Goal: Information Seeking & Learning: Learn about a topic

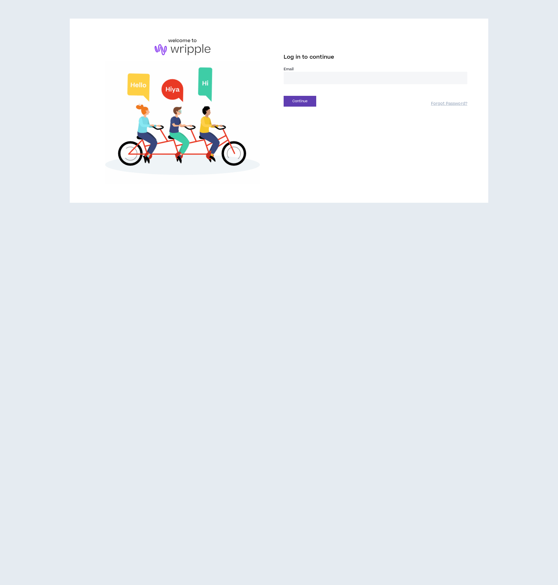
click at [344, 71] on label "Email *" at bounding box center [376, 69] width 184 height 5
click at [341, 78] on input "email" at bounding box center [376, 78] width 184 height 12
type input "**********"
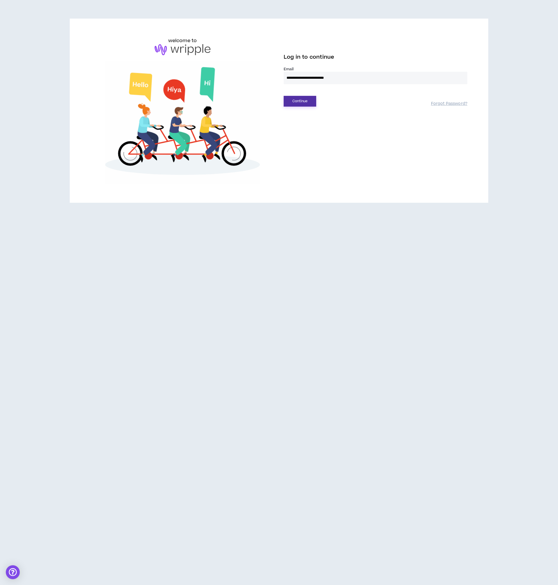
click at [299, 96] on button "Continue" at bounding box center [300, 101] width 33 height 11
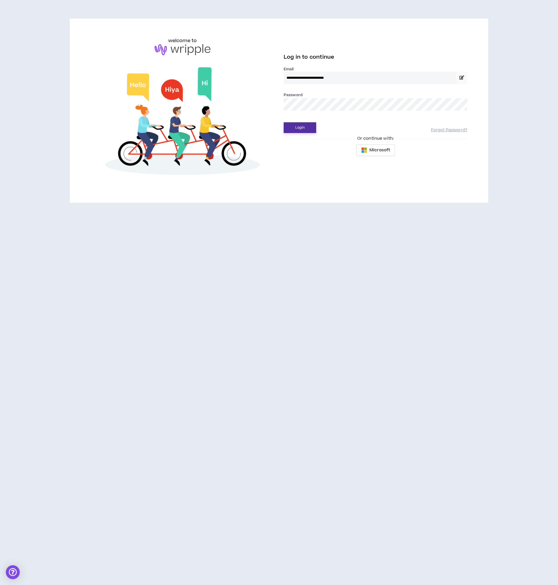
click at [309, 133] on button "Login" at bounding box center [300, 127] width 33 height 11
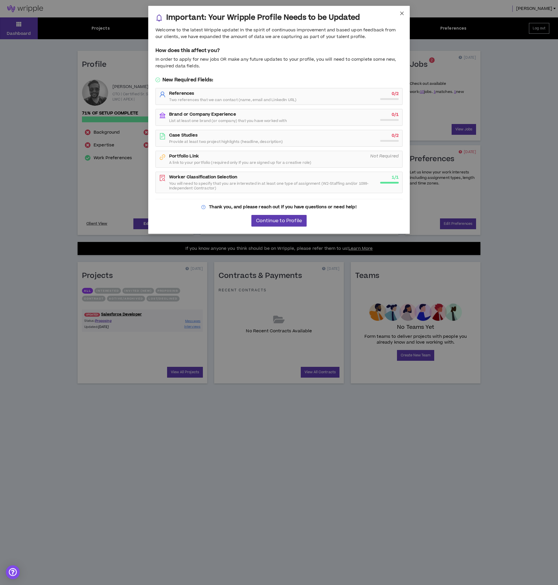
click at [399, 14] on icon "close" at bounding box center [401, 13] width 5 height 5
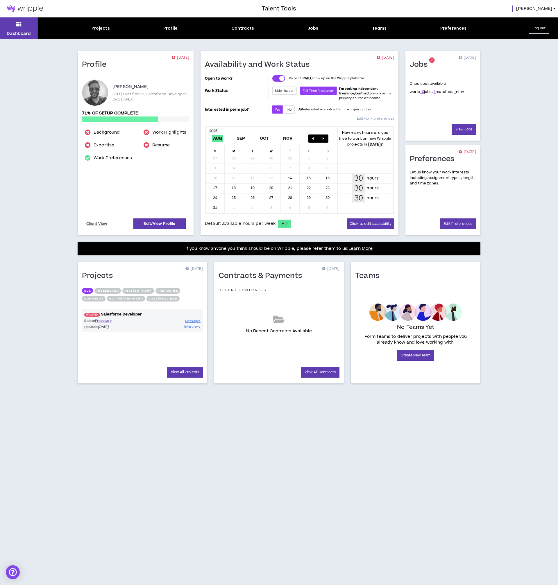
click at [131, 322] on p "Status: Proposing" at bounding box center [113, 320] width 58 height 5
click at [93, 318] on div "UPDATED! Salesforce Developer Status: Proposing Updated: [DATE] Messages Interv…" at bounding box center [142, 320] width 121 height 22
click at [114, 314] on link "UPDATED! Salesforce Developer" at bounding box center [142, 315] width 121 height 6
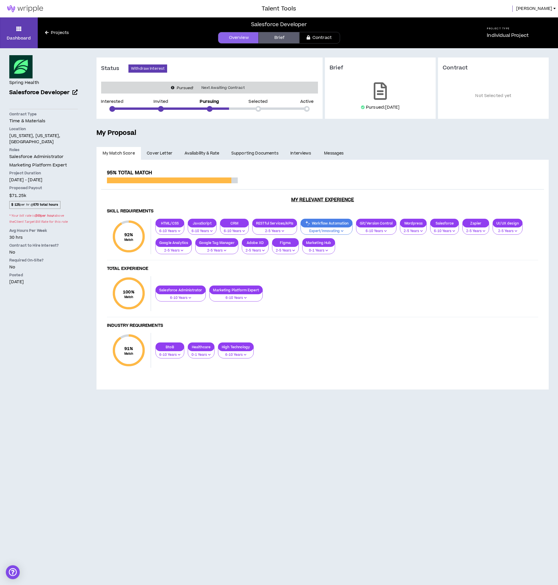
click at [288, 37] on link "Brief" at bounding box center [279, 38] width 41 height 12
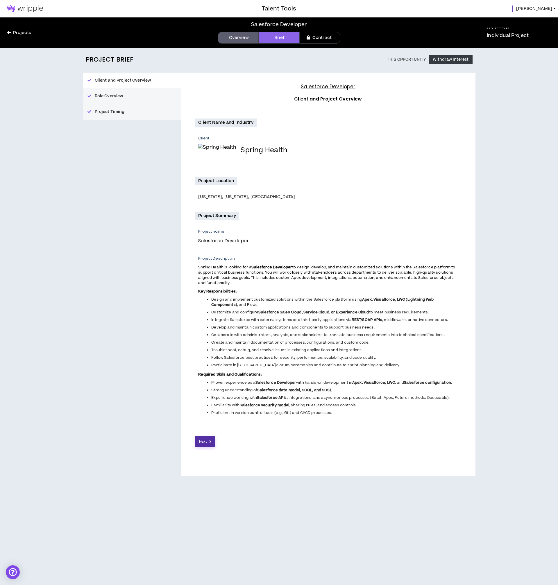
drag, startPoint x: 208, startPoint y: 433, endPoint x: 208, endPoint y: 438, distance: 4.7
click at [208, 437] on div "Next" at bounding box center [327, 437] width 265 height 20
click at [206, 441] on span "Next" at bounding box center [203, 442] width 8 height 6
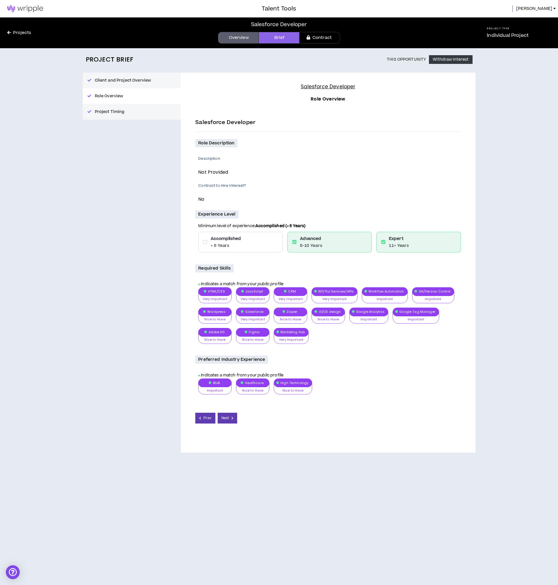
click at [241, 31] on div "Salesforce Developer Overview Brief Contract" at bounding box center [279, 32] width 357 height 31
click at [243, 34] on link "Overview" at bounding box center [238, 38] width 41 height 12
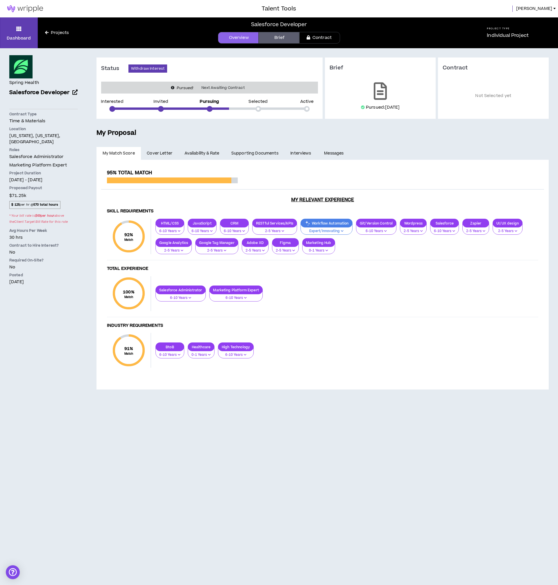
click at [502, 35] on p "Individual Project" at bounding box center [508, 35] width 42 height 7
click at [390, 92] on link at bounding box center [380, 91] width 22 height 22
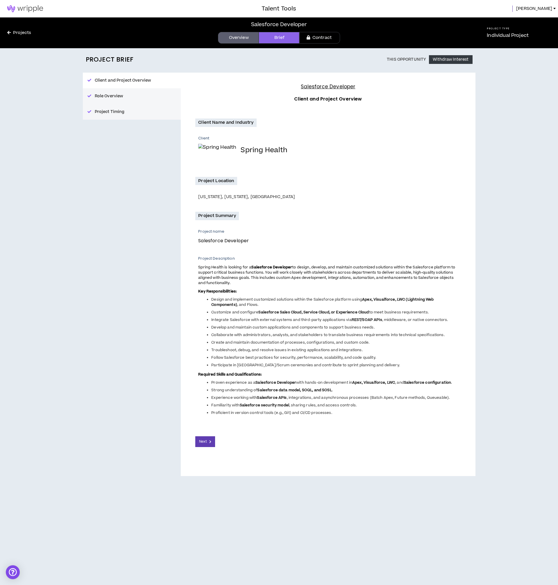
click at [25, 28] on div "Projects" at bounding box center [50, 32] width 101 height 31
click at [26, 32] on link "Projects" at bounding box center [19, 33] width 38 height 6
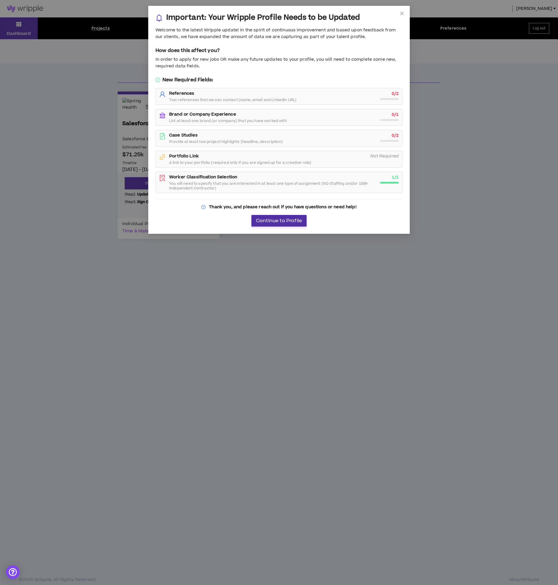
drag, startPoint x: 281, startPoint y: 228, endPoint x: 283, endPoint y: 221, distance: 6.8
click at [281, 228] on div "Important: Your Wripple Profile Needs to be Updated Welcome to the latest Wripp…" at bounding box center [278, 119] width 261 height 227
click at [282, 220] on span "Continue to Profile" at bounding box center [279, 221] width 46 height 6
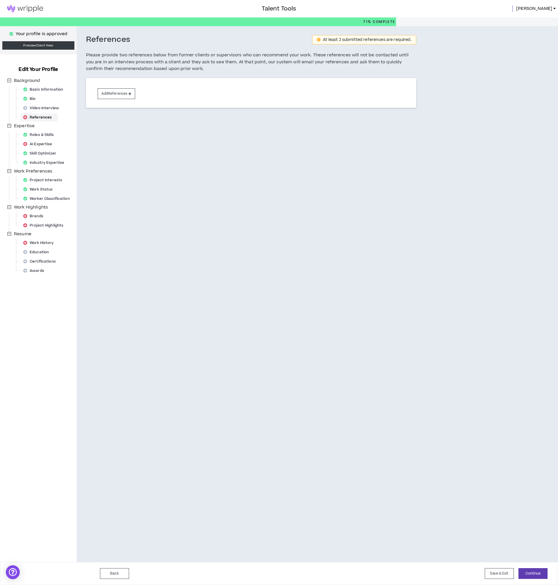
click at [39, 10] on img at bounding box center [25, 8] width 50 height 7
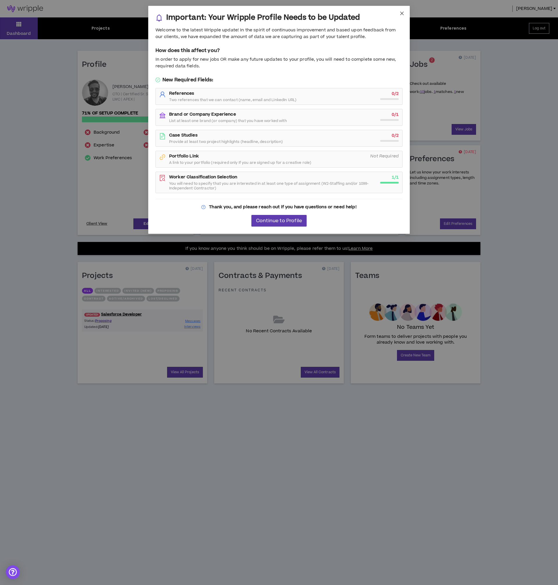
click at [401, 11] on span "Close" at bounding box center [402, 14] width 16 height 16
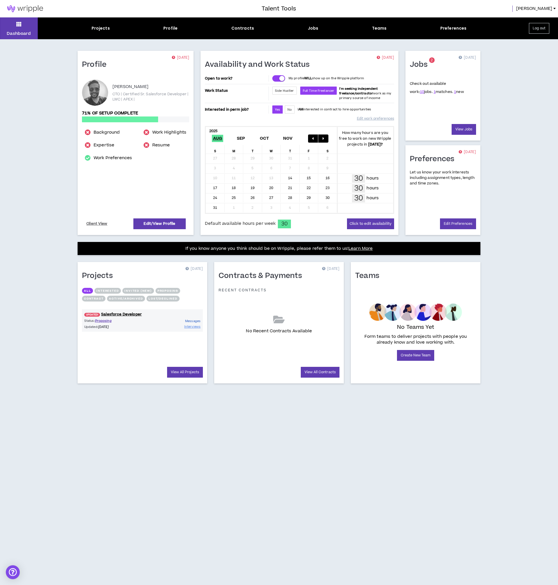
click at [186, 322] on span "Messages" at bounding box center [192, 321] width 15 height 4
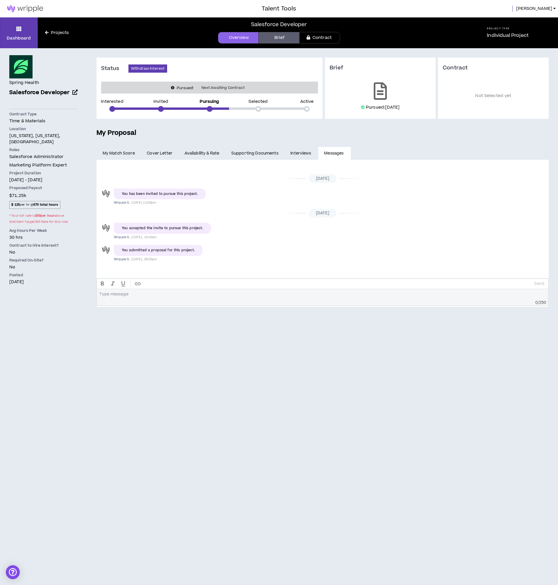
click at [311, 151] on link "Interviews" at bounding box center [301, 153] width 34 height 13
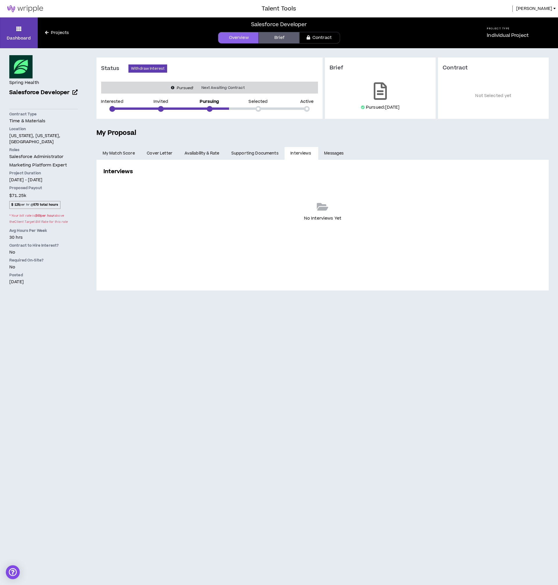
click at [280, 151] on link "Supporting Documents" at bounding box center [254, 153] width 59 height 13
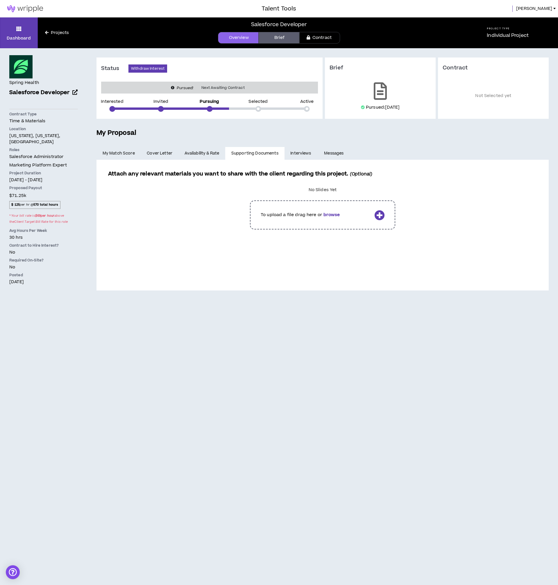
click at [192, 147] on link "Availability & Rate" at bounding box center [201, 153] width 47 height 13
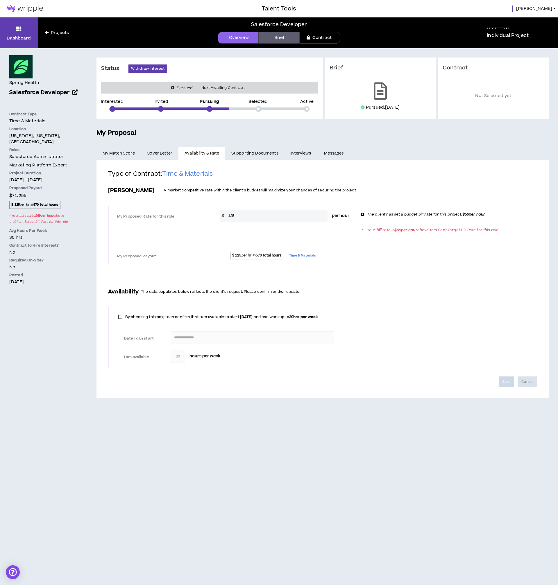
click at [146, 160] on div "**********" at bounding box center [322, 279] width 452 height 238
click at [149, 156] on link "Cover Letter" at bounding box center [159, 153] width 37 height 13
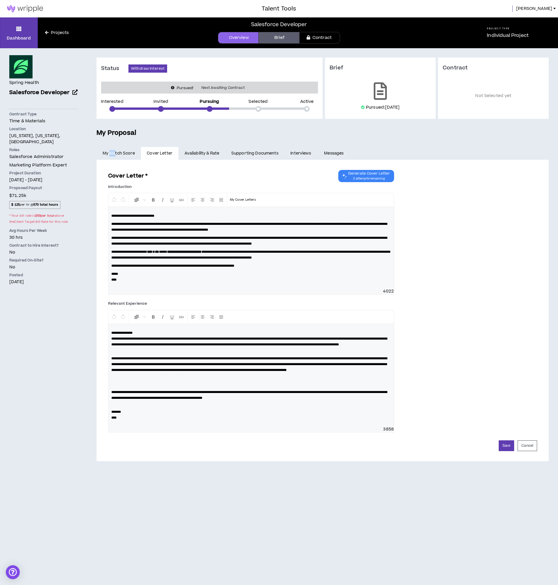
drag, startPoint x: 114, startPoint y: 152, endPoint x: 110, endPoint y: 153, distance: 4.2
click at [110, 153] on link "My Match Score" at bounding box center [118, 153] width 44 height 13
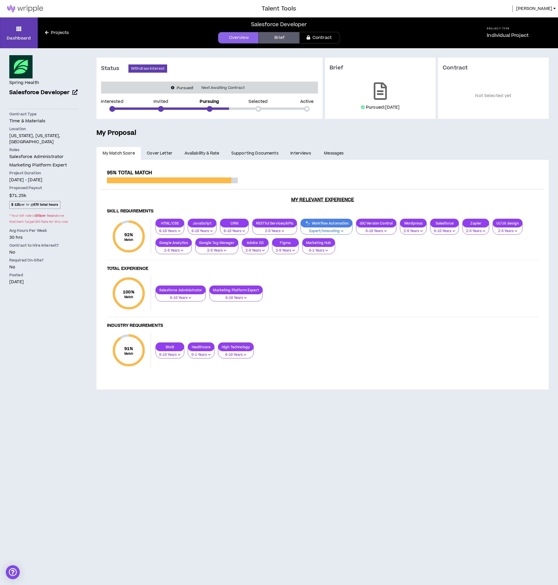
click at [157, 150] on link "Cover Letter" at bounding box center [159, 153] width 37 height 13
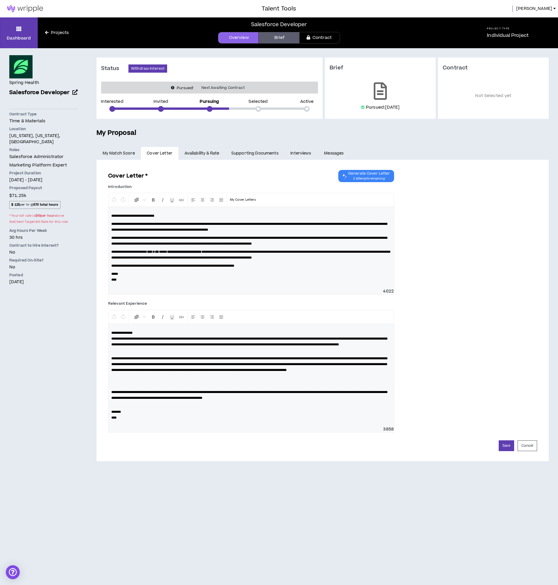
click at [72, 38] on div "Dashboard Projects" at bounding box center [50, 32] width 101 height 31
click at [64, 28] on div "Dashboard Projects" at bounding box center [50, 32] width 101 height 31
click at [65, 33] on link "Projects" at bounding box center [57, 33] width 38 height 6
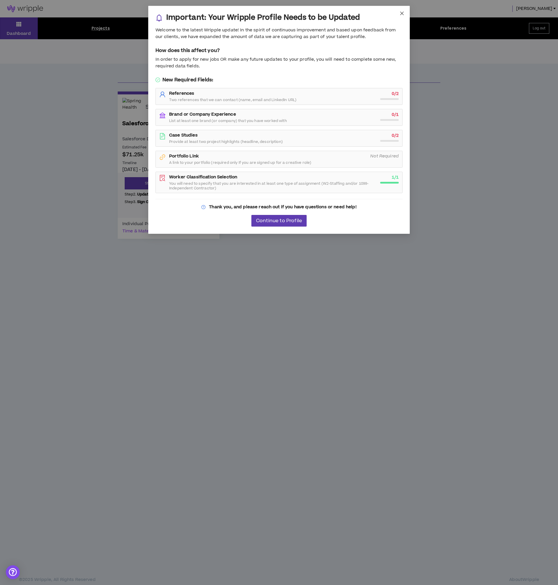
click at [403, 19] on span "Close" at bounding box center [402, 14] width 16 height 16
